Goal: Find specific page/section: Find specific page/section

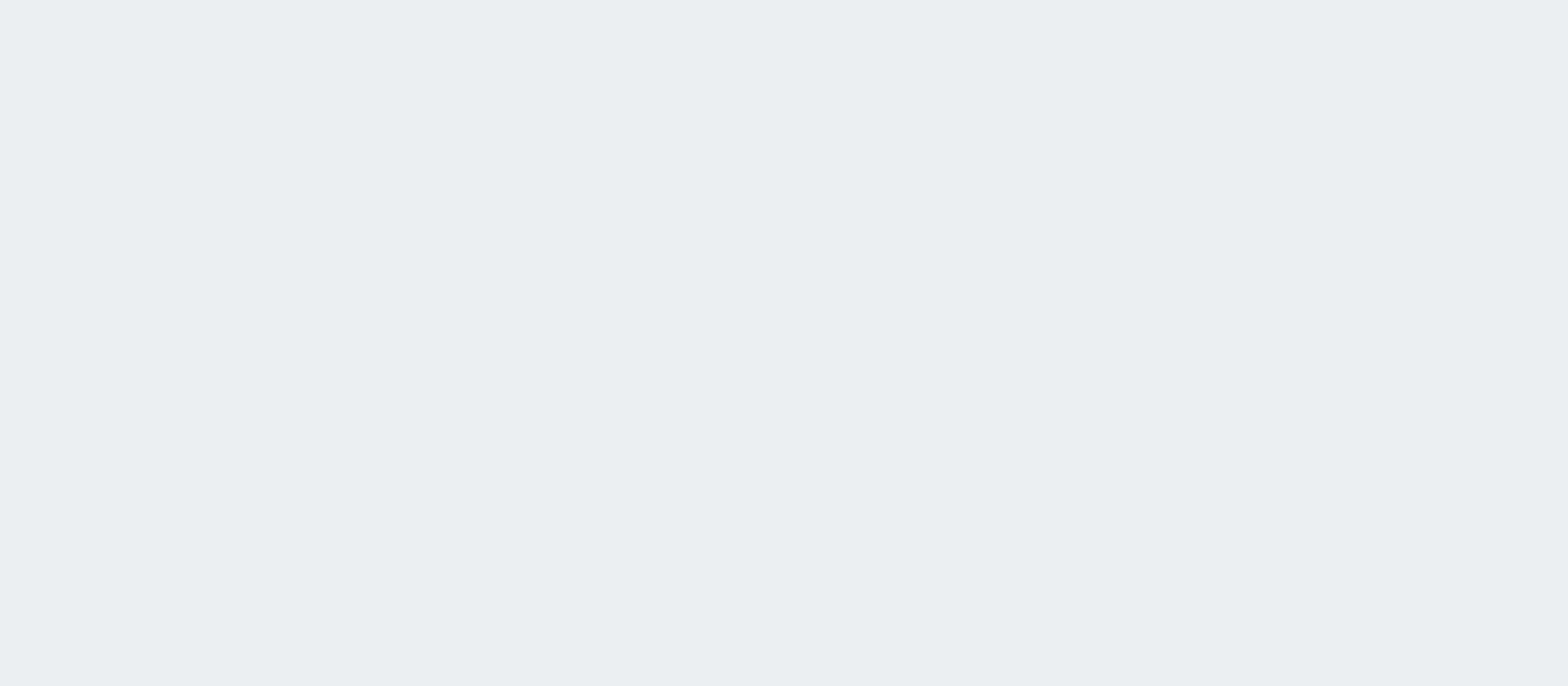
drag, startPoint x: 1432, startPoint y: 4, endPoint x: 477, endPoint y: 224, distance: 980.0
click at [460, 0] on html at bounding box center [784, 0] width 1568 height 0
